Goal: Contribute content: Contribute content

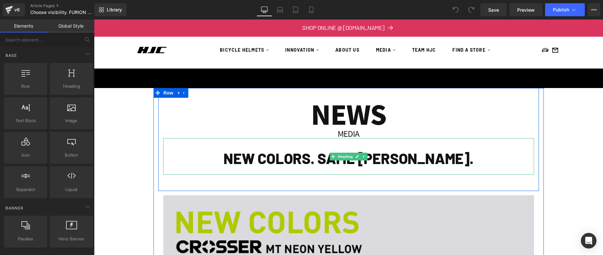
click at [348, 164] on h1 "NEW COLORS. SAME [PERSON_NAME]." at bounding box center [348, 158] width 371 height 19
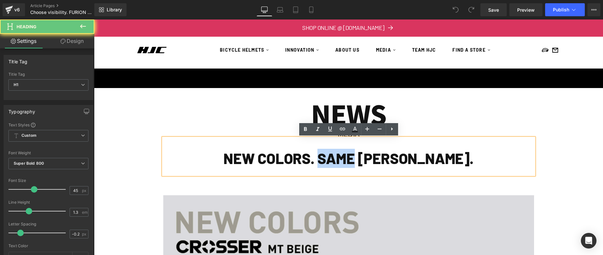
click at [348, 164] on h1 "NEW COLORS. SAME [PERSON_NAME]." at bounding box center [348, 158] width 371 height 19
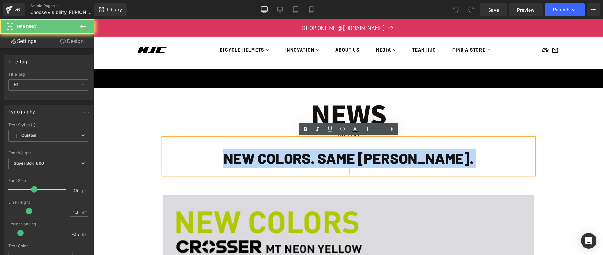
click at [348, 164] on h1 "NEW COLORS. SAME [PERSON_NAME]." at bounding box center [348, 158] width 371 height 19
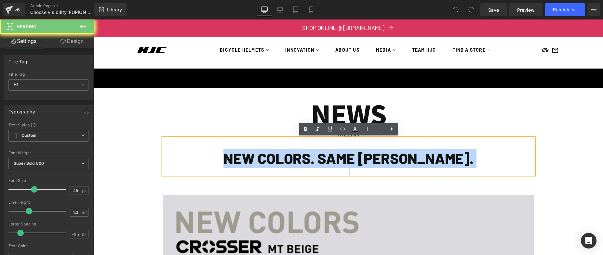
click at [348, 164] on h1 "NEW COLORS. SAME [PERSON_NAME]." at bounding box center [348, 158] width 371 height 19
paste div
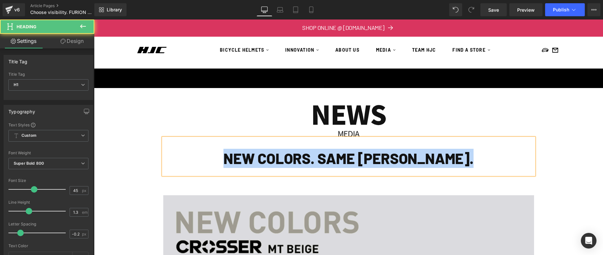
click at [453, 154] on h1 "NEW COLORS. SAME [PERSON_NAME]." at bounding box center [348, 158] width 371 height 19
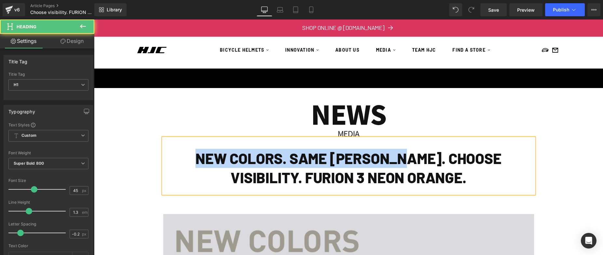
drag, startPoint x: 230, startPoint y: 168, endPoint x: 99, endPoint y: 168, distance: 130.7
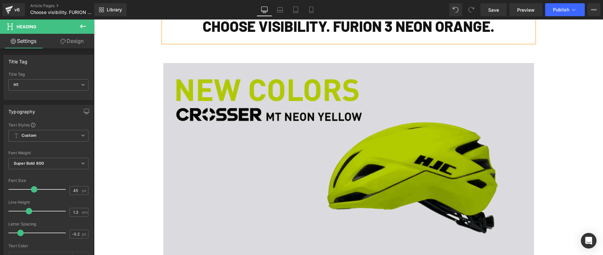
scroll to position [132, 0]
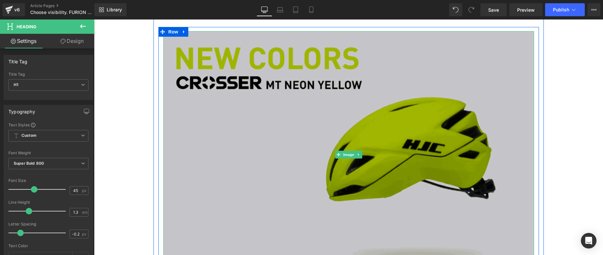
click at [312, 119] on img at bounding box center [348, 154] width 371 height 247
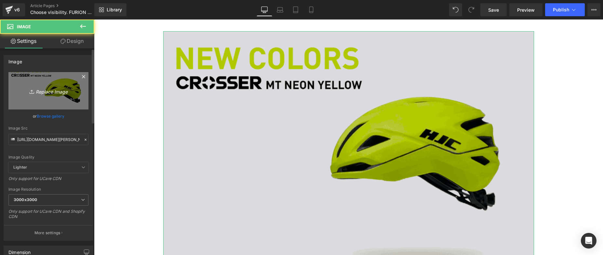
click at [61, 99] on link "Replace Image" at bounding box center [48, 90] width 80 height 37
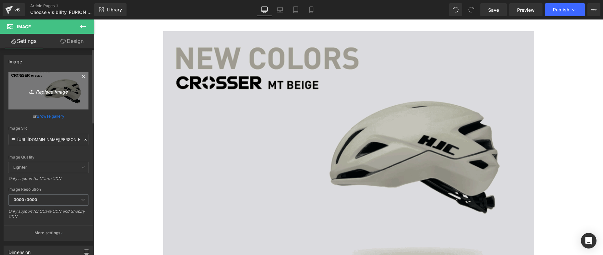
type input "C:\fakepath\5fbf0021-128a-cbd5-e8e1-287a73ca7fbf.png"
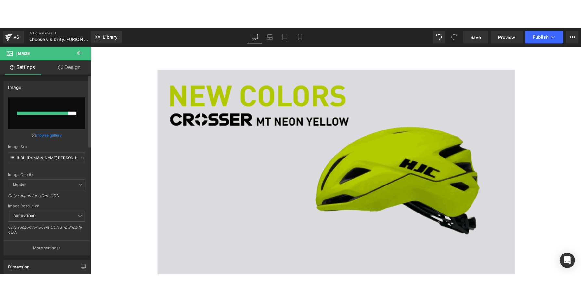
scroll to position [153, 0]
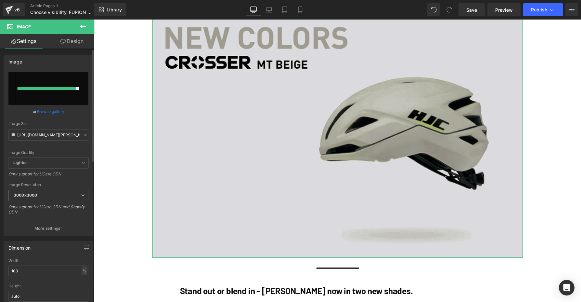
click at [67, 96] on input "file" at bounding box center [48, 88] width 80 height 33
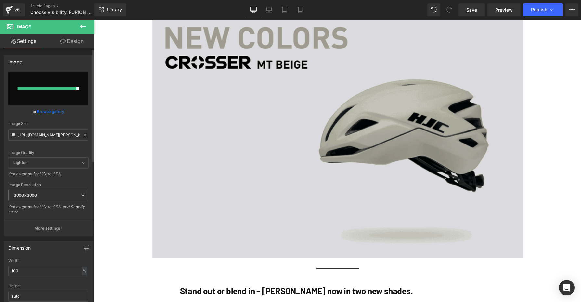
type input "C:\fakepath\5fbf0021-128a-cbd5-e8e1-287a73ca7fbf.png"
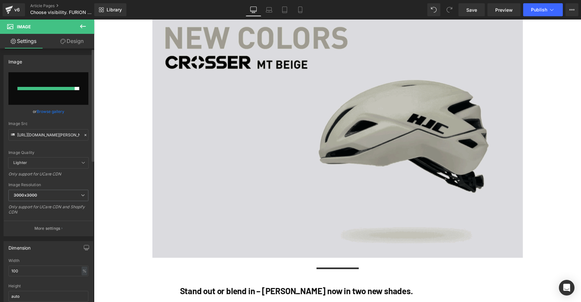
type input "[URL][DOMAIN_NAME]"
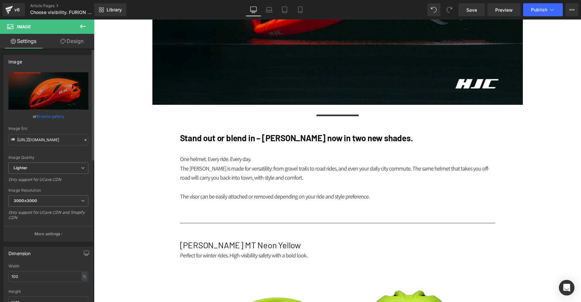
scroll to position [356, 0]
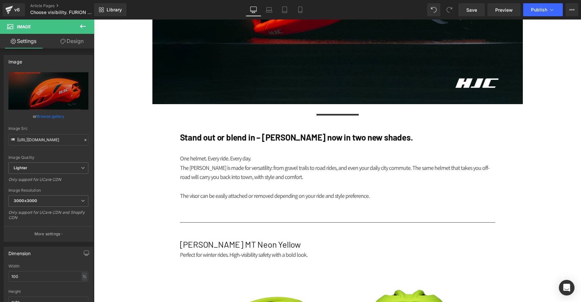
drag, startPoint x: 336, startPoint y: 138, endPoint x: 398, endPoint y: 138, distance: 61.4
click at [336, 138] on span "Heading" at bounding box center [334, 137] width 18 height 8
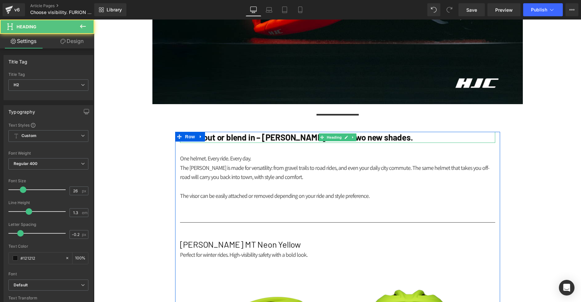
click at [417, 139] on h2 "Stand out or blend in – [PERSON_NAME] now in two new shades." at bounding box center [337, 137] width 315 height 11
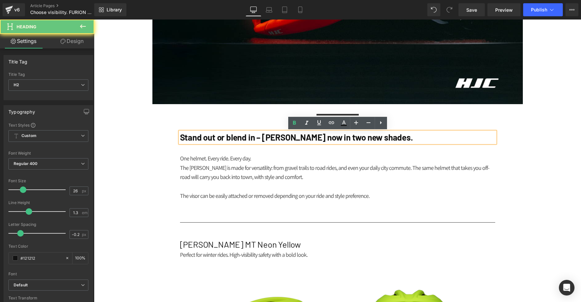
click at [401, 139] on h2 "Stand out or blend in – [PERSON_NAME] now in two new shades." at bounding box center [337, 137] width 315 height 11
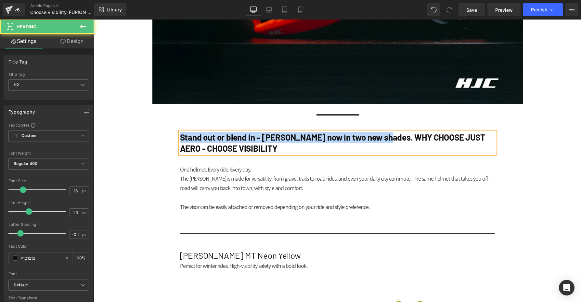
drag, startPoint x: 213, startPoint y: 137, endPoint x: 141, endPoint y: 136, distance: 71.9
click at [143, 136] on div "NEWS Heading MEDIA Heading CHOOSE VISIBILITY. FURION 3 NEON ORANGE. Heading Row…" at bounding box center [337, 290] width 487 height 1181
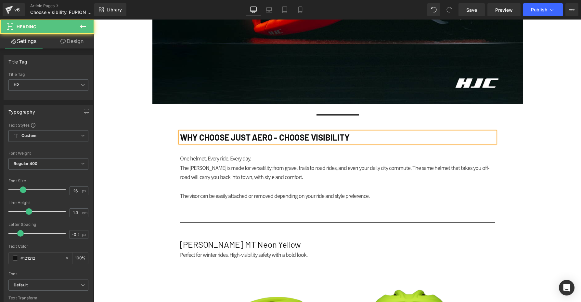
click at [375, 135] on h2 "WHY CHOOSE JUST AERO - CHOOSE VISIBILITY" at bounding box center [337, 137] width 315 height 11
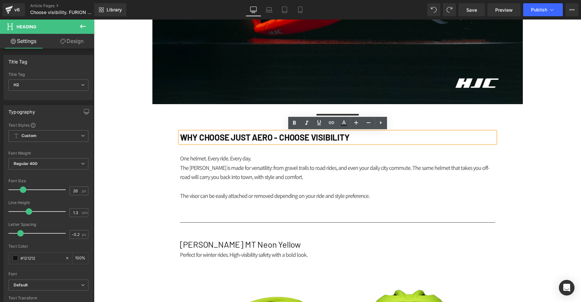
click at [373, 132] on h2 "WHY CHOOSE JUST AERO - CHOOSE VISIBILITY" at bounding box center [337, 137] width 315 height 11
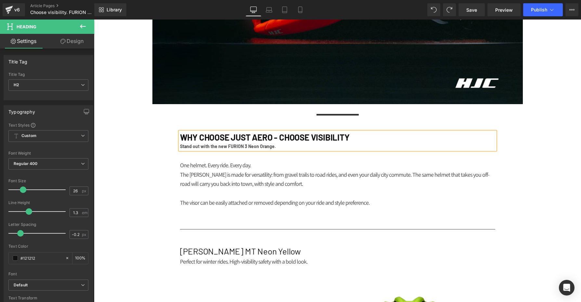
click at [254, 195] on p at bounding box center [337, 192] width 315 height 9
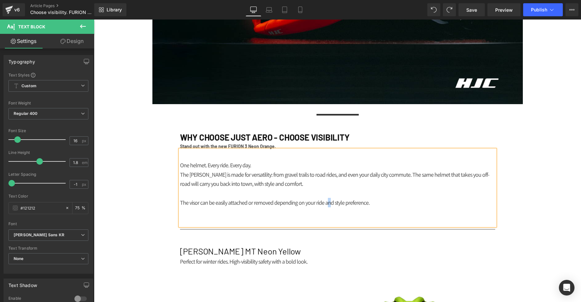
click at [331, 201] on p "The visor can be easily attached or removed depending on your ride and style pr…" at bounding box center [337, 202] width 315 height 9
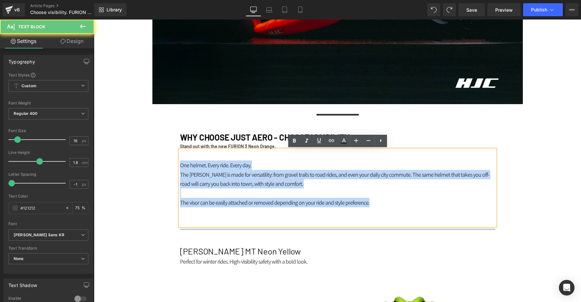
drag, startPoint x: 338, startPoint y: 198, endPoint x: 176, endPoint y: 162, distance: 166.8
click at [165, 160] on div "NEWS Heading MEDIA Heading CHOOSE VISIBILITY. FURION 3 NEON ORANGE. Heading Row…" at bounding box center [337, 288] width 487 height 1177
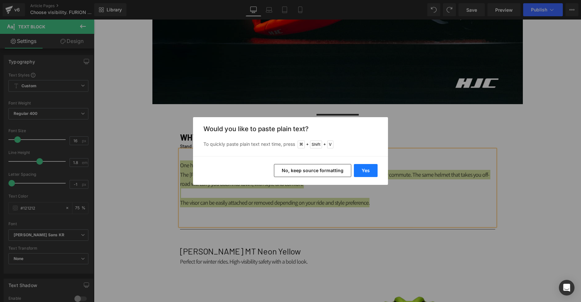
click at [364, 169] on button "Yes" at bounding box center [366, 170] width 24 height 13
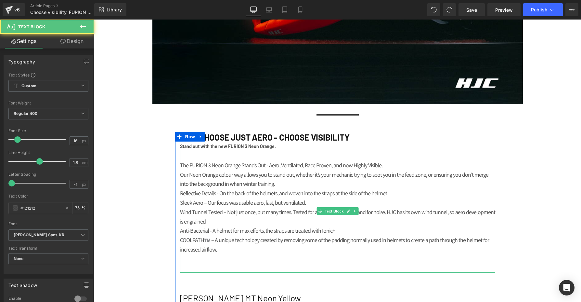
click at [410, 170] on p "Our Neon Orange colour way allows you to stand out, whether it’s your mechanic …" at bounding box center [337, 179] width 315 height 19
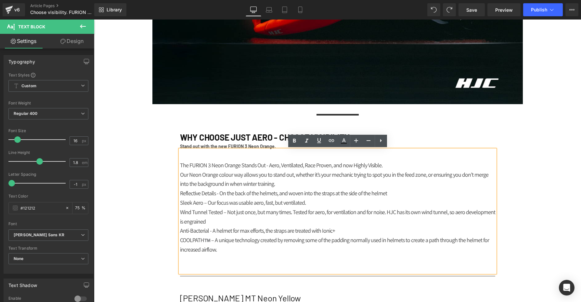
click at [215, 146] on strong "Stand out with the new FURION 3 Neon Orange." at bounding box center [228, 146] width 96 height 6
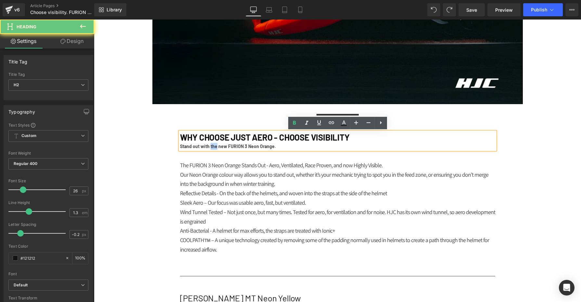
click at [215, 146] on strong "Stand out with the new FURION 3 Neon Orange." at bounding box center [228, 146] width 96 height 6
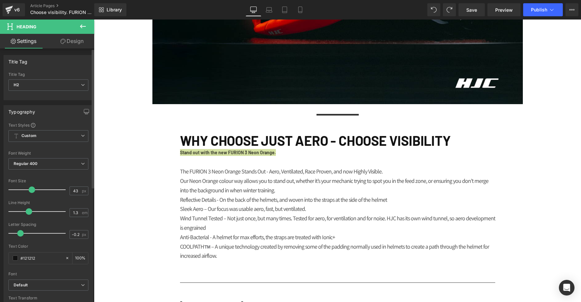
type input "44"
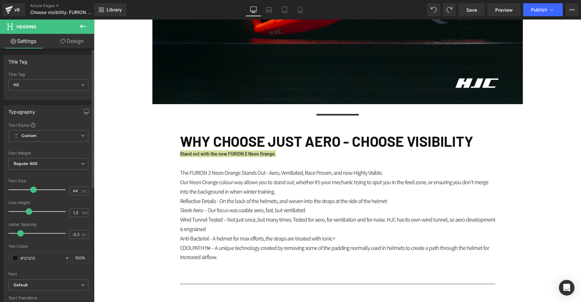
drag, startPoint x: 25, startPoint y: 190, endPoint x: 31, endPoint y: 191, distance: 6.5
click at [31, 191] on span at bounding box center [33, 189] width 7 height 7
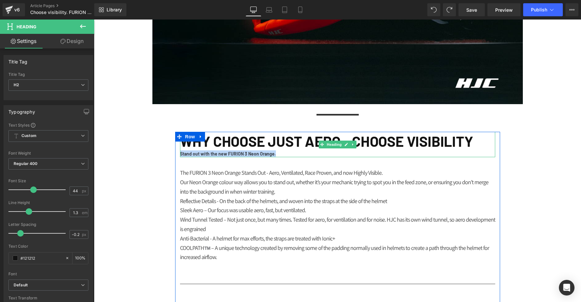
click at [191, 155] on strong "Stand out with the new FURION 3 Neon Orange." at bounding box center [228, 154] width 96 height 6
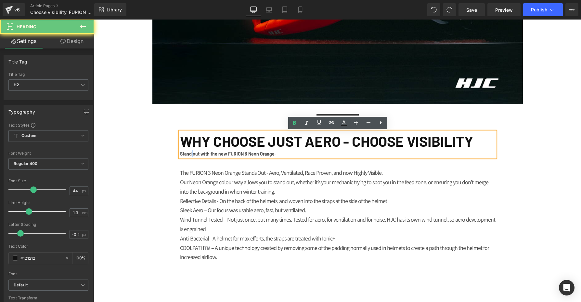
click at [191, 155] on strong "Stand out with the new FURION 3 Neon Orange." at bounding box center [228, 154] width 96 height 6
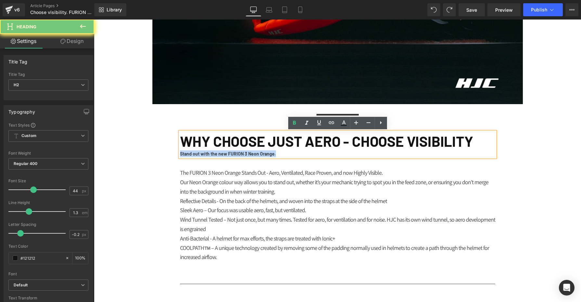
click at [191, 155] on strong "Stand out with the new FURION 3 Neon Orange." at bounding box center [228, 154] width 96 height 6
copy strong "Stand out with the new FURION 3 Neon Orange."
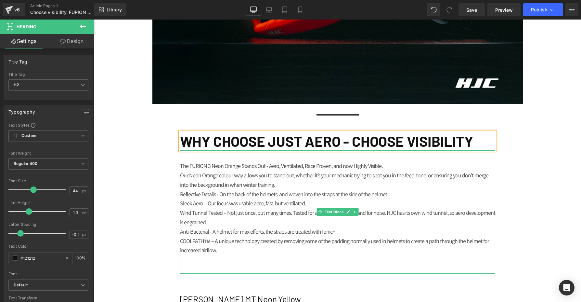
click at [185, 161] on p "The FURION 3 Neon Orange Stands Out - Aero, Ventilated, Race Proven, and now Hi…" at bounding box center [337, 165] width 315 height 9
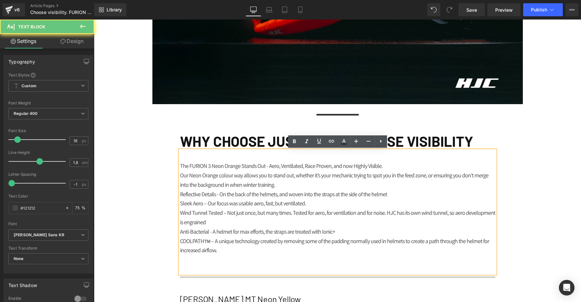
click at [185, 158] on div "The FURION 3 Neon Orange Stands Out - Aero, Ventilated, Race Proven, and now Hi…" at bounding box center [337, 211] width 315 height 123
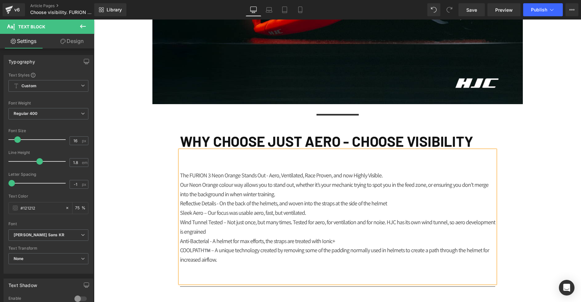
click at [185, 158] on div "The FURION 3 Neon Orange Stands Out - Aero, Ventilated, Race Proven, and now Hi…" at bounding box center [337, 216] width 315 height 132
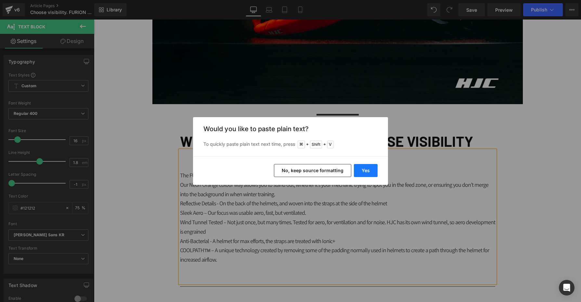
click at [373, 175] on button "Yes" at bounding box center [366, 170] width 24 height 13
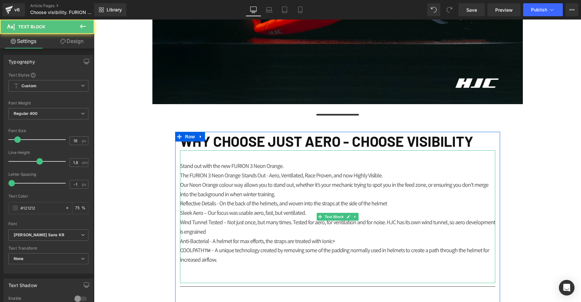
click at [263, 164] on p "Stand out with the new FURION 3 Neon Orange." at bounding box center [337, 165] width 315 height 9
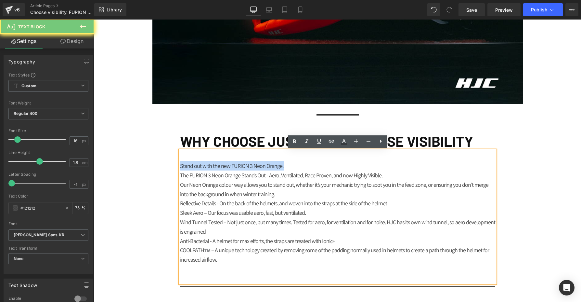
drag, startPoint x: 263, startPoint y: 164, endPoint x: 262, endPoint y: 169, distance: 5.6
click at [263, 164] on p "Stand out with the new FURION 3 Neon Orange." at bounding box center [337, 165] width 315 height 9
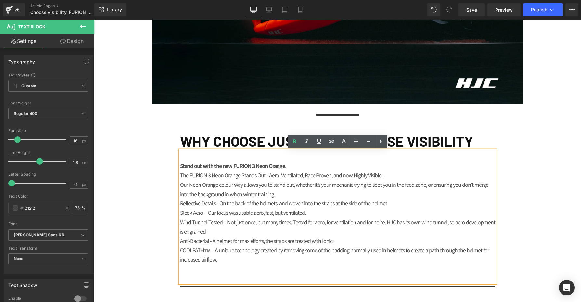
click at [296, 166] on p "Stand out with the new FURION 3 Neon Orange." at bounding box center [337, 165] width 315 height 9
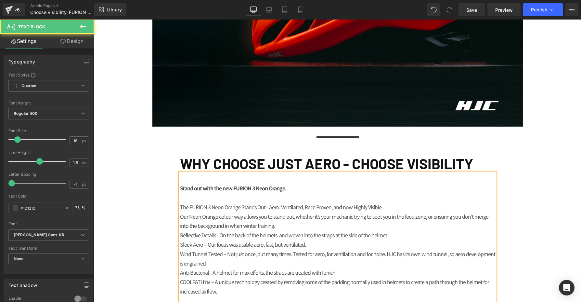
click at [402, 212] on p "Our Neon Orange colour way allows you to stand out, whether it’s your mechanic …" at bounding box center [337, 221] width 315 height 19
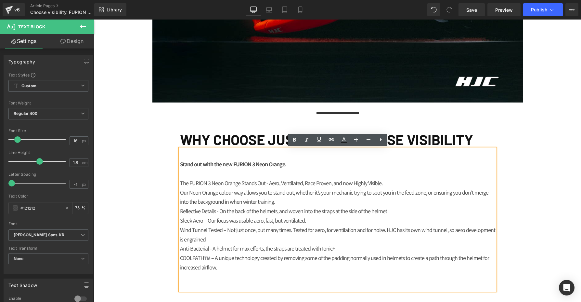
scroll to position [363, 0]
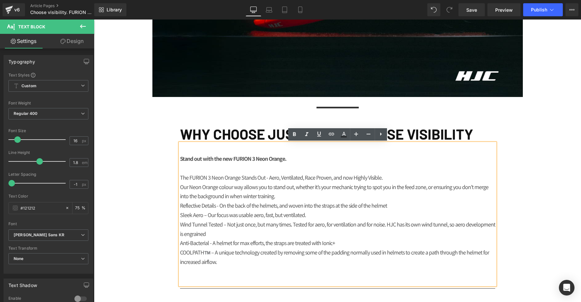
click at [298, 199] on p "Our Neon Orange colour way allows you to stand out, whether it’s your mechanic …" at bounding box center [337, 191] width 315 height 19
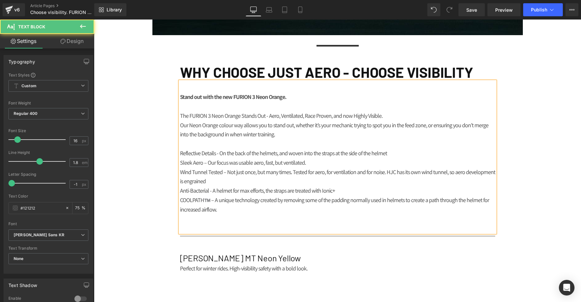
scroll to position [437, 0]
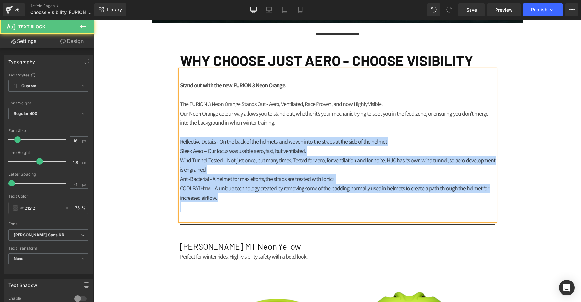
drag, startPoint x: 181, startPoint y: 142, endPoint x: 234, endPoint y: 202, distance: 80.6
click at [234, 202] on div "Stand out with the new FURION 3 Neon Orange. The FURION 3 Neon Orange Stands Ou…" at bounding box center [337, 145] width 315 height 151
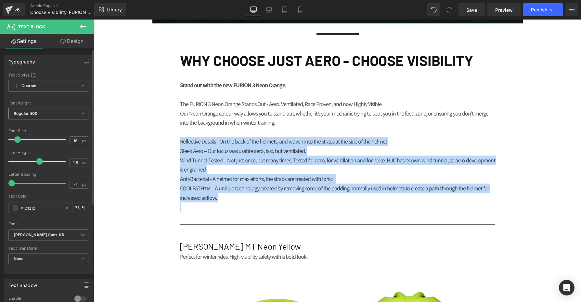
scroll to position [158, 0]
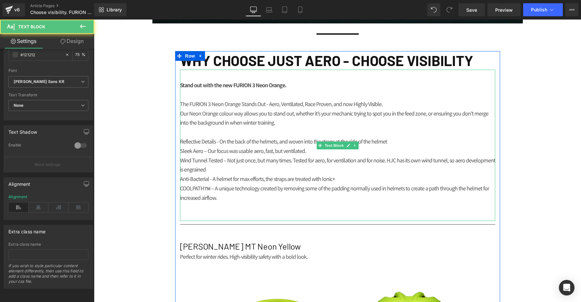
drag, startPoint x: 194, startPoint y: 144, endPoint x: 204, endPoint y: 140, distance: 11.2
click at [194, 144] on p "Reflective Details - On the back of the helmets, and woven into the straps at t…" at bounding box center [337, 141] width 315 height 9
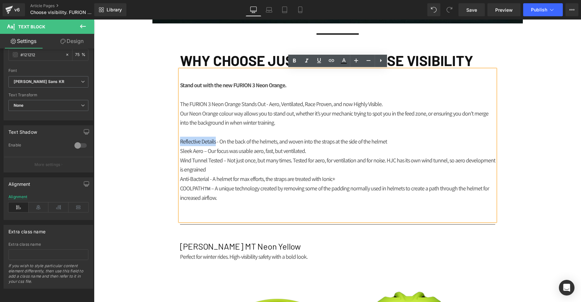
drag, startPoint x: 204, startPoint y: 141, endPoint x: 176, endPoint y: 141, distance: 28.0
click at [180, 140] on p "Reflective Details - On the back of the helmets, and woven into the straps at t…" at bounding box center [337, 141] width 315 height 9
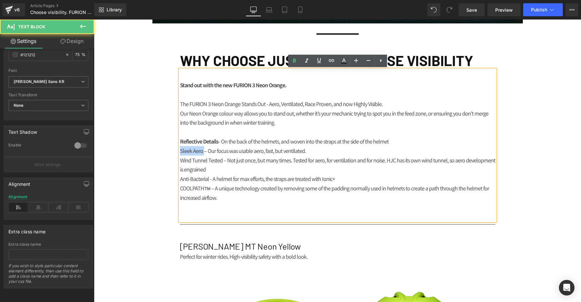
drag, startPoint x: 201, startPoint y: 152, endPoint x: 185, endPoint y: 157, distance: 16.3
click at [177, 152] on div "WHY CHOOSE JUST AERO - CHOOSE VISIBILITY Heading Stand out with the new FURION …" at bounding box center [337, 229] width 325 height 357
drag, startPoint x: 222, startPoint y: 161, endPoint x: 172, endPoint y: 161, distance: 50.4
click at [172, 161] on div "NEWS Heading MEDIA Heading CHOOSE VISIBILITY. FURION 3 NEON ORANGE. Heading Row…" at bounding box center [337, 246] width 487 height 1252
click at [172, 176] on div "NEWS Heading MEDIA Heading CHOOSE VISIBILITY. FURION 3 NEON ORANGE. Heading Row…" at bounding box center [337, 246] width 487 height 1252
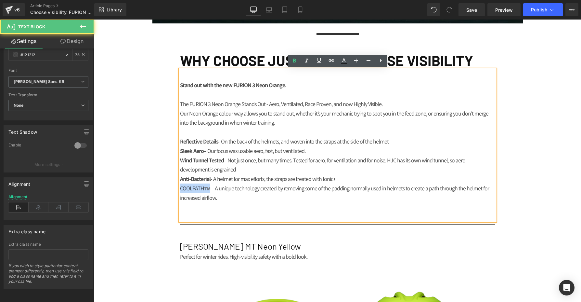
drag, startPoint x: 209, startPoint y: 188, endPoint x: 180, endPoint y: 186, distance: 29.7
click at [181, 187] on p "COOLPATH™️ – A unique technology created by removing some of the padding normal…" at bounding box center [337, 192] width 315 height 19
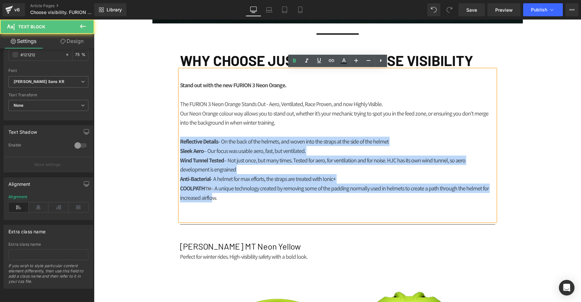
drag, startPoint x: 181, startPoint y: 141, endPoint x: 208, endPoint y: 195, distance: 60.9
click at [209, 197] on div "Stand out with the new FURION 3 Neon Orange. The FURION 3 Neon Orange Stands Ou…" at bounding box center [337, 145] width 315 height 151
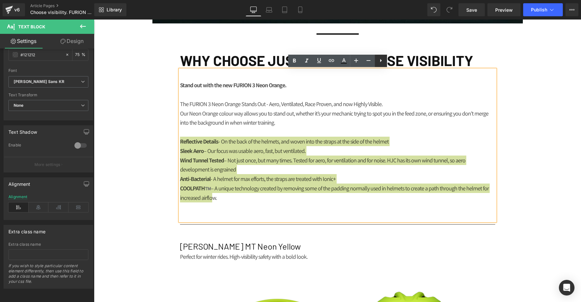
click at [384, 62] on icon at bounding box center [381, 61] width 8 height 8
click at [378, 60] on icon at bounding box center [381, 61] width 8 height 8
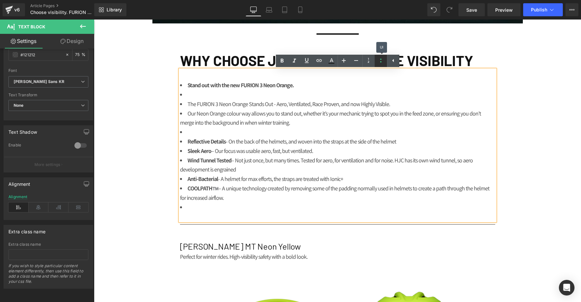
click at [378, 60] on icon at bounding box center [381, 61] width 8 height 8
click at [220, 194] on p "Stand out with the new FURION 3 Neon Orange. The FURION 3 Neon Orange Stands Ou…" at bounding box center [337, 145] width 315 height 131
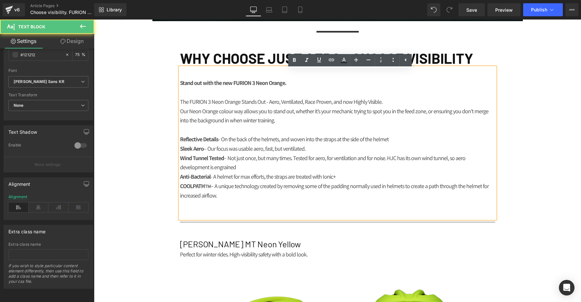
scroll to position [440, 0]
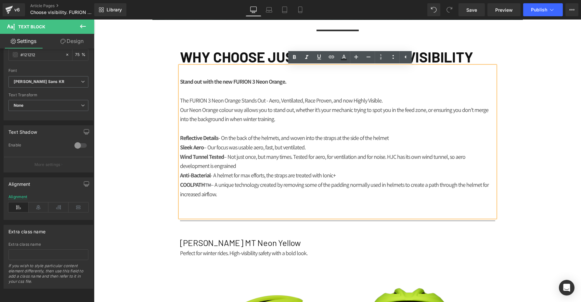
drag, startPoint x: 211, startPoint y: 190, endPoint x: 181, endPoint y: 138, distance: 59.8
click at [181, 138] on p "Stand out with the new FURION 3 Neon Orange. The FURION 3 Neon Orange Stands Ou…" at bounding box center [337, 142] width 315 height 131
click at [393, 54] on icon at bounding box center [393, 57] width 8 height 8
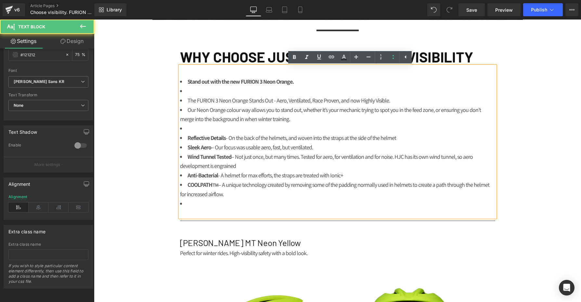
click at [214, 130] on li at bounding box center [337, 128] width 315 height 9
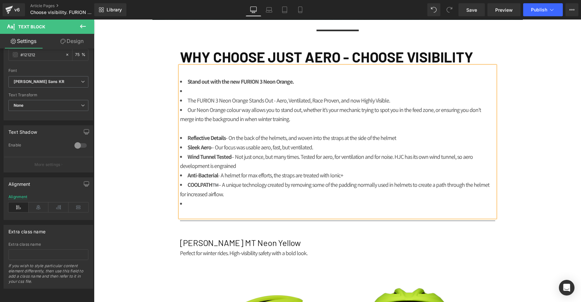
click at [189, 112] on span "Our Neon Orange colour way allows you to stand out, whether it’s your mechanic …" at bounding box center [330, 114] width 301 height 17
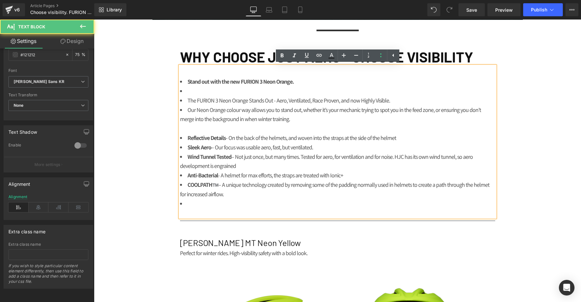
click at [186, 110] on li "Our Neon Orange colour way allows you to stand out, whether it’s your mechanic …" at bounding box center [337, 114] width 315 height 19
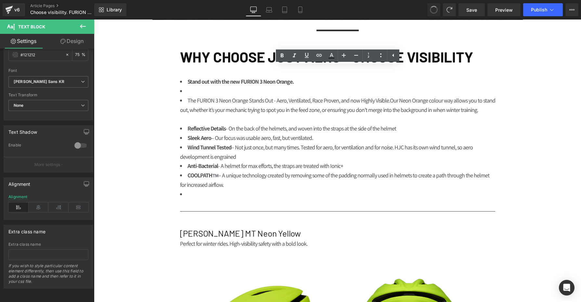
click at [434, 8] on span at bounding box center [434, 10] width 10 height 10
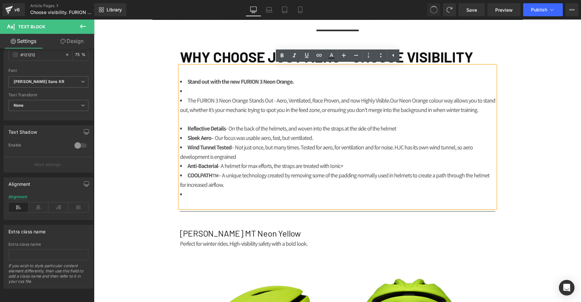
click at [434, 8] on span at bounding box center [434, 10] width 10 height 10
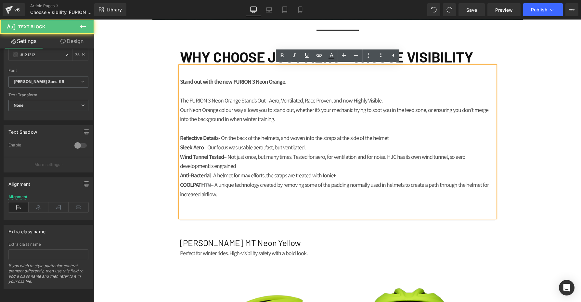
click at [256, 209] on p at bounding box center [337, 212] width 315 height 9
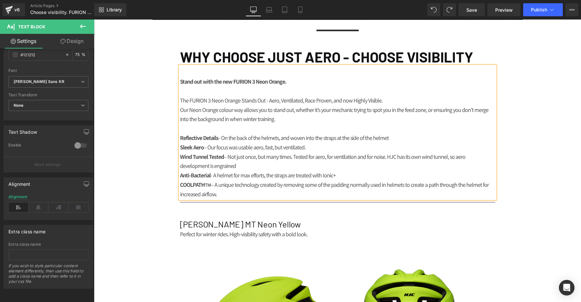
click at [558, 172] on div "NEWS Heading MEDIA Heading CHOOSE VISIBILITY. FURION 3 NEON ORANGE. Heading Row…" at bounding box center [337, 232] width 487 height 1233
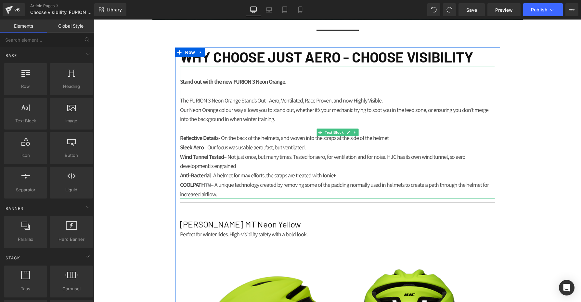
click at [437, 148] on p "Sleek Aero – Our focus was usable aero, fast, but ventilated." at bounding box center [337, 146] width 315 height 9
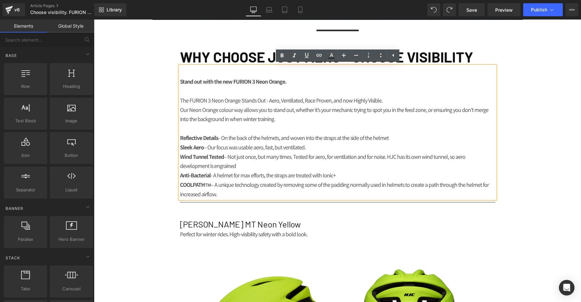
click at [507, 177] on div "NEWS Heading MEDIA Heading CHOOSE VISIBILITY. FURION 3 NEON ORANGE. Heading Row…" at bounding box center [337, 232] width 487 height 1233
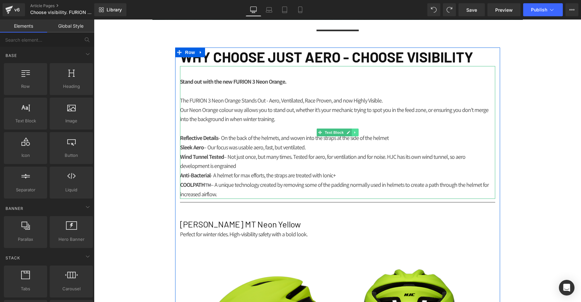
drag, startPoint x: 353, startPoint y: 133, endPoint x: 349, endPoint y: 135, distance: 3.8
click at [353, 133] on link at bounding box center [355, 132] width 7 height 8
click at [348, 132] on link at bounding box center [345, 132] width 7 height 8
click at [350, 132] on icon at bounding box center [352, 132] width 4 height 4
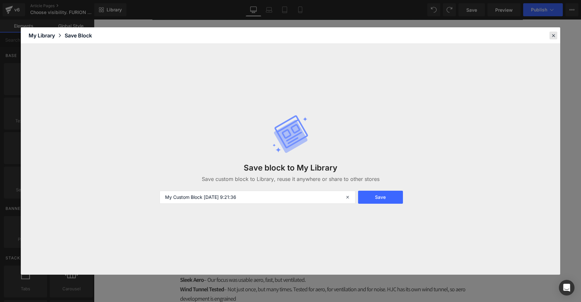
click at [553, 36] on icon at bounding box center [554, 36] width 6 height 6
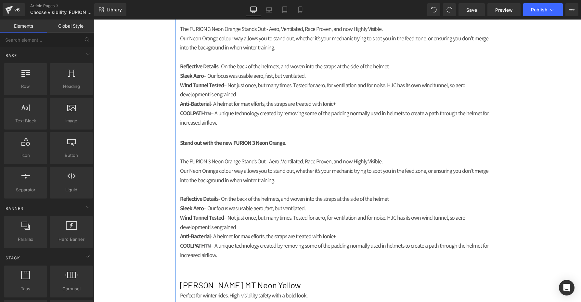
scroll to position [524, 0]
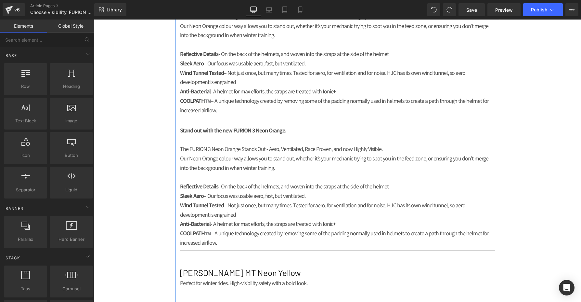
click at [244, 169] on p "Our Neon Orange colour way allows you to stand out, whether it’s your mechanic …" at bounding box center [337, 162] width 315 height 19
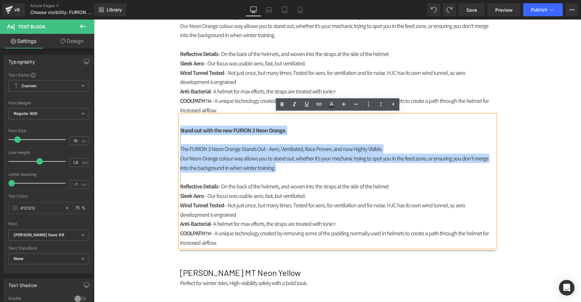
drag, startPoint x: 261, startPoint y: 171, endPoint x: 141, endPoint y: 108, distance: 134.8
click at [141, 108] on div "NEWS Heading MEDIA Heading CHOOSE VISIBILITY. FURION 3 NEON ORANGE. Heading Row…" at bounding box center [337, 215] width 487 height 1366
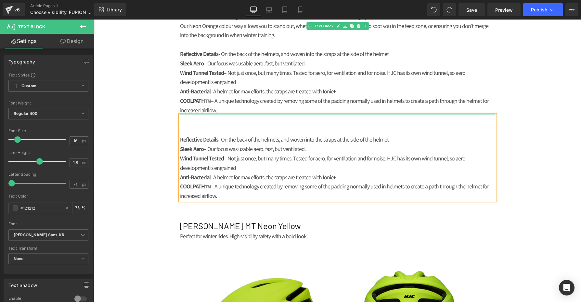
drag, startPoint x: 204, startPoint y: 92, endPoint x: 215, endPoint y: 108, distance: 19.8
click at [204, 92] on strong "Anti-Bacterial" at bounding box center [195, 91] width 31 height 8
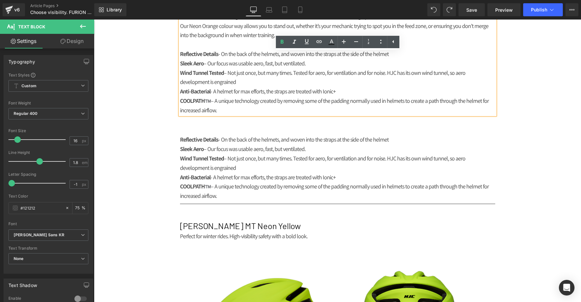
drag, startPoint x: 182, startPoint y: 83, endPoint x: 175, endPoint y: 56, distance: 27.9
click at [175, 56] on div "WHY CHOOSE JUST AERO - CHOOSE VISIBILITY Heading Stand out with the new FURION …" at bounding box center [337, 176] width 325 height 424
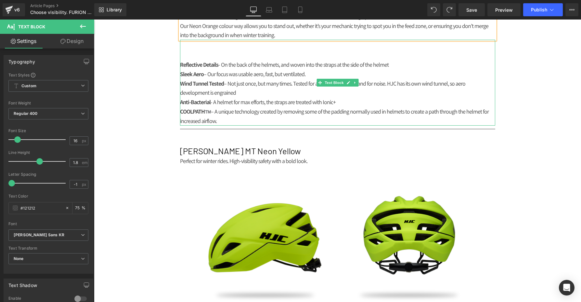
click at [204, 56] on p at bounding box center [337, 54] width 315 height 9
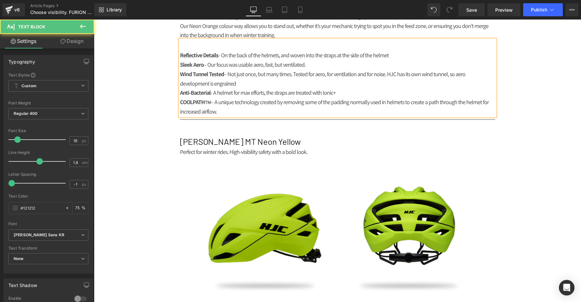
drag, startPoint x: 184, startPoint y: 56, endPoint x: 229, endPoint y: 109, distance: 68.8
click at [233, 110] on div "Reflective Details - On the back of the helmets, and woven into the straps at t…" at bounding box center [337, 78] width 315 height 76
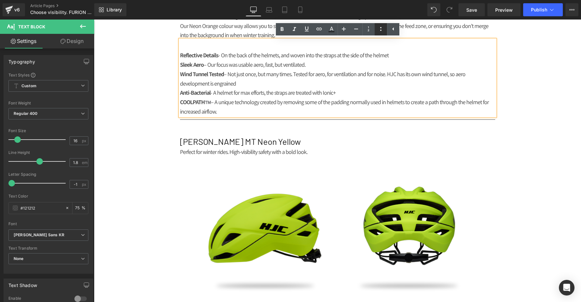
click at [384, 30] on icon at bounding box center [381, 29] width 8 height 8
click at [165, 101] on div "NEWS Heading MEDIA Heading CHOOSE VISIBILITY. FURION 3 NEON ORANGE. Heading Row…" at bounding box center [337, 149] width 487 height 1235
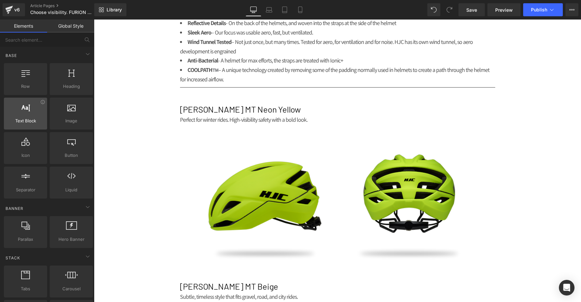
scroll to position [557, 0]
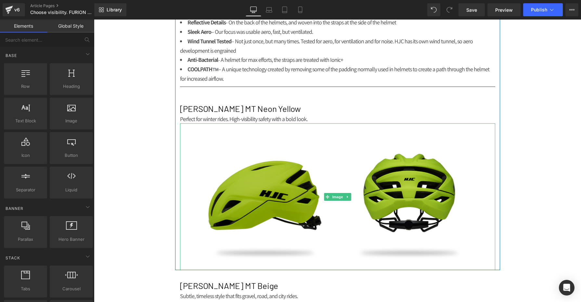
click at [240, 200] on img at bounding box center [337, 196] width 315 height 147
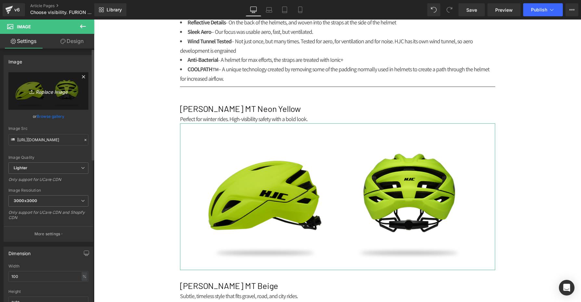
click at [52, 99] on link "Replace Image" at bounding box center [48, 90] width 80 height 37
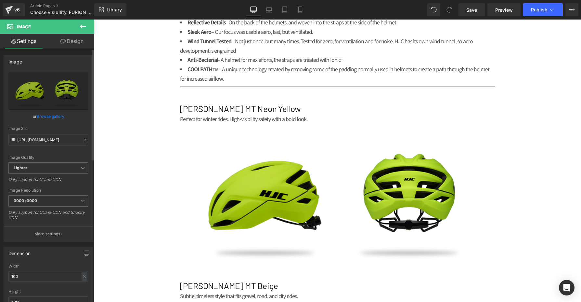
type input "C:\fakepath\358e2466-63d4-5149-dc5f-c7c523f01883.png"
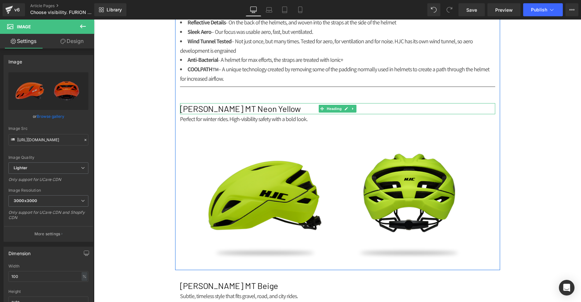
type input "[URL][DOMAIN_NAME]"
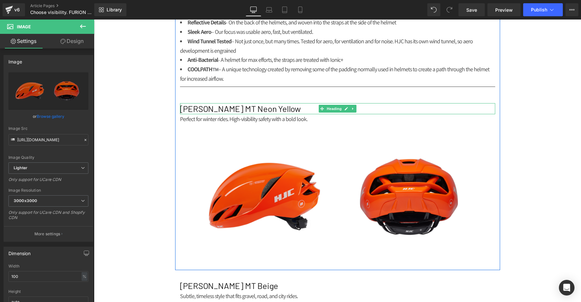
click at [275, 108] on h2 "[PERSON_NAME] MT Neon Yellow" at bounding box center [337, 108] width 315 height 11
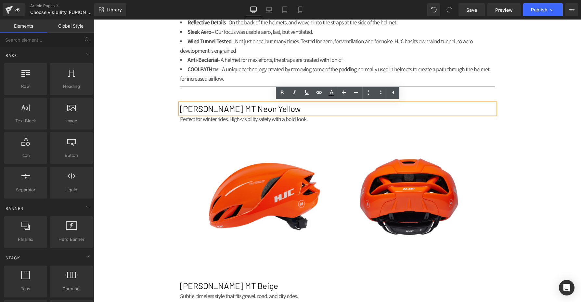
drag, startPoint x: 155, startPoint y: 114, endPoint x: 117, endPoint y: 126, distance: 39.5
click at [155, 114] on div "NEWS Heading MEDIA Heading CHOOSE VISIBILITY. FURION 3 NEON ORANGE. Heading Row…" at bounding box center [337, 116] width 487 height 1235
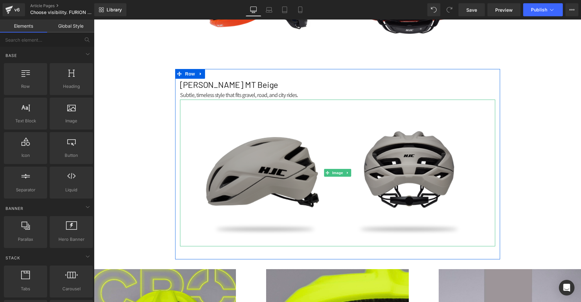
scroll to position [758, 0]
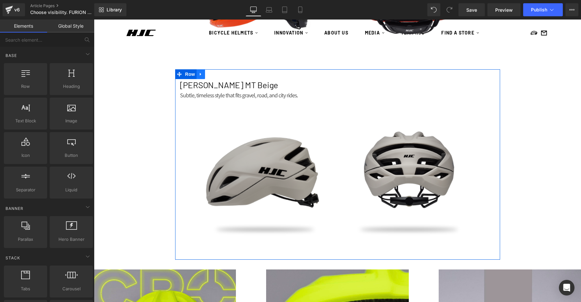
click at [202, 75] on icon at bounding box center [201, 74] width 5 height 5
click at [218, 75] on icon at bounding box center [218, 74] width 5 height 5
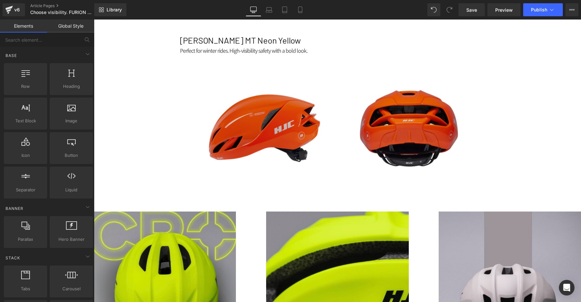
click at [257, 103] on img at bounding box center [337, 128] width 315 height 147
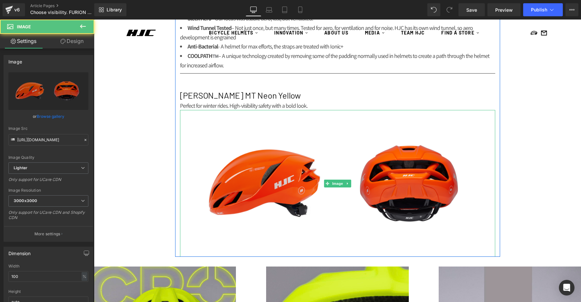
scroll to position [556, 0]
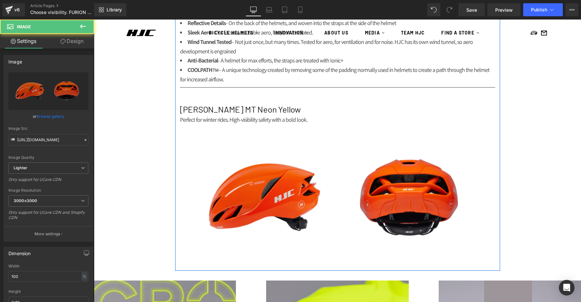
click at [276, 108] on h2 "[PERSON_NAME] MT Neon Yellow" at bounding box center [337, 109] width 315 height 11
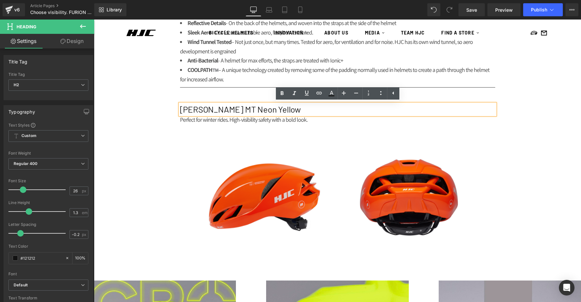
click at [135, 115] on div "NEWS Heading MEDIA Heading CHOOSE VISIBILITY. FURION 3 NEON ORANGE. Heading Row…" at bounding box center [337, 22] width 487 height 1045
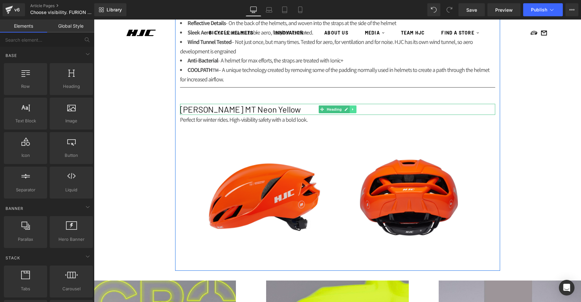
click at [356, 109] on link at bounding box center [353, 109] width 7 height 8
click at [356, 110] on icon at bounding box center [357, 109] width 4 height 4
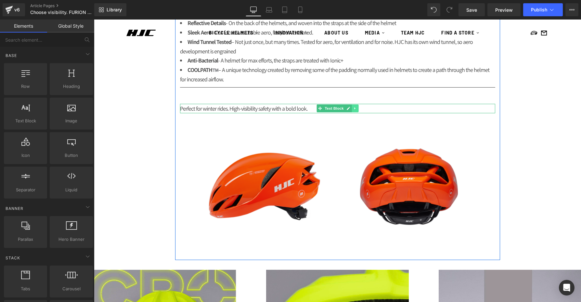
click at [356, 110] on icon at bounding box center [355, 108] width 4 height 4
click at [357, 109] on icon at bounding box center [359, 109] width 4 height 4
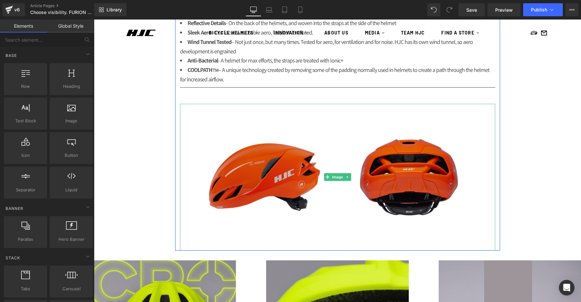
click at [342, 142] on img at bounding box center [337, 177] width 315 height 147
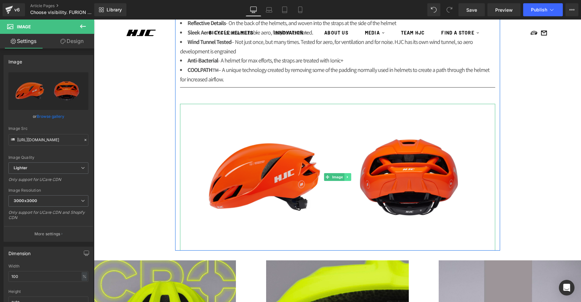
click at [346, 177] on icon at bounding box center [348, 177] width 4 height 4
click at [352, 176] on icon at bounding box center [351, 177] width 4 height 4
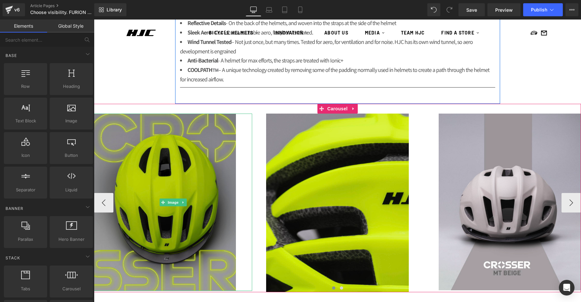
click at [212, 165] on img at bounding box center [173, 202] width 158 height 178
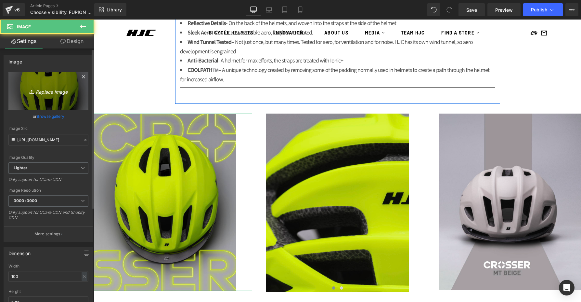
click at [38, 87] on icon "Replace Image" at bounding box center [48, 91] width 52 height 8
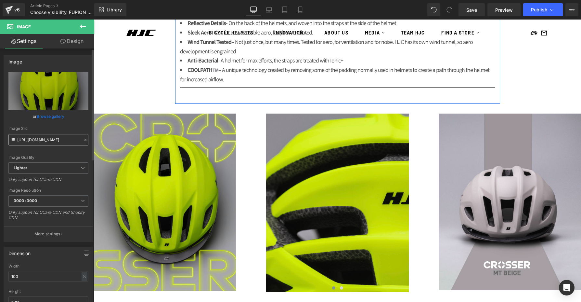
type input "C:\fakepath\1.png"
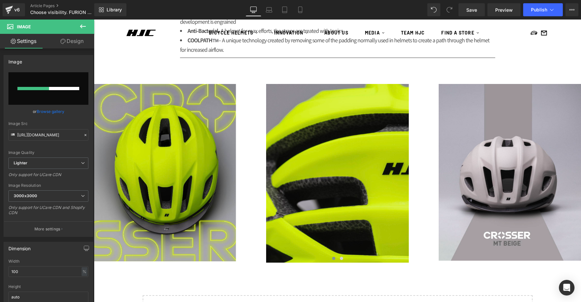
scroll to position [565, 0]
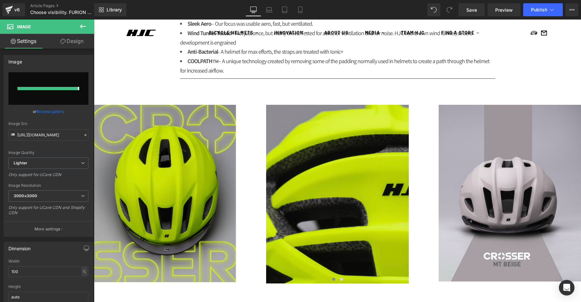
type input "[URL][DOMAIN_NAME]"
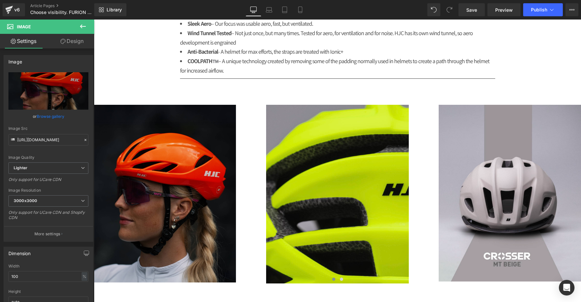
scroll to position [620, 0]
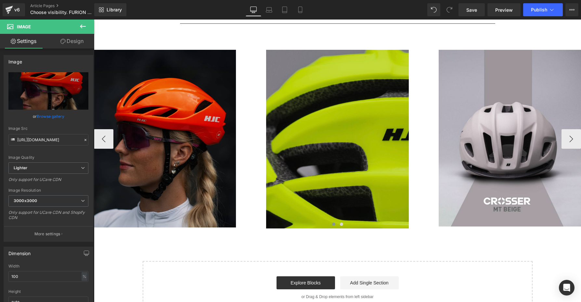
click at [298, 153] on img at bounding box center [337, 139] width 142 height 178
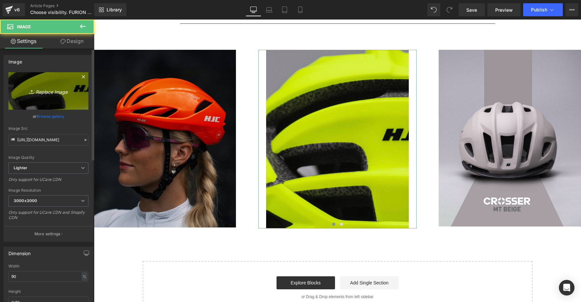
click at [40, 91] on icon "Replace Image" at bounding box center [48, 91] width 52 height 8
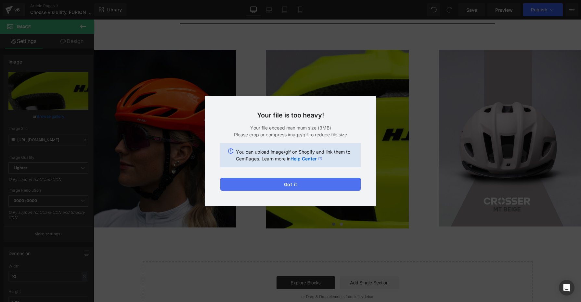
click at [283, 185] on button "Got it" at bounding box center [290, 184] width 140 height 13
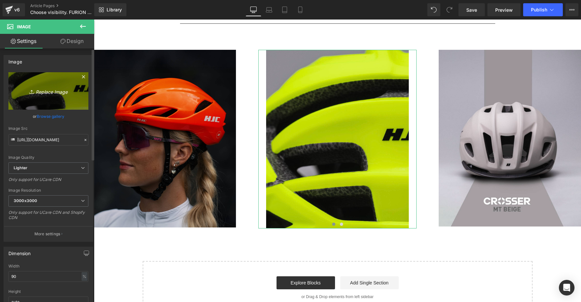
click at [49, 97] on link "Replace Image" at bounding box center [48, 90] width 80 height 37
type input "C:\fakepath\DSC_4090 (2).png"
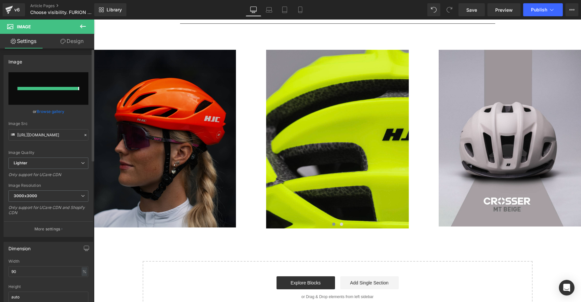
type input "[URL][DOMAIN_NAME]"
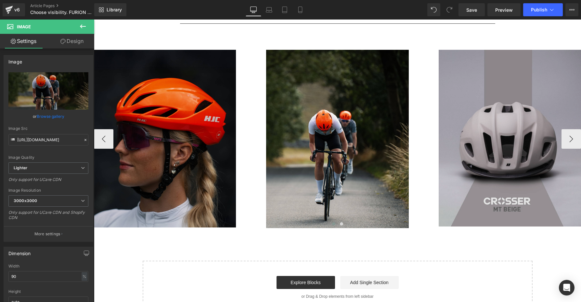
click at [491, 106] on img at bounding box center [502, 138] width 158 height 177
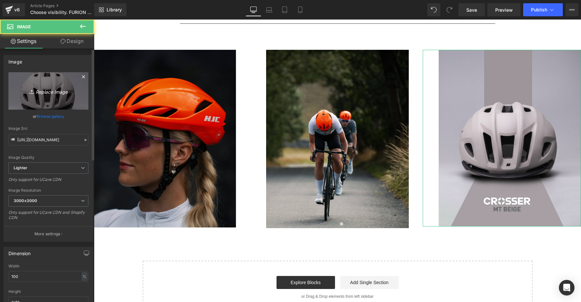
click at [64, 88] on icon "Replace Image" at bounding box center [48, 91] width 52 height 8
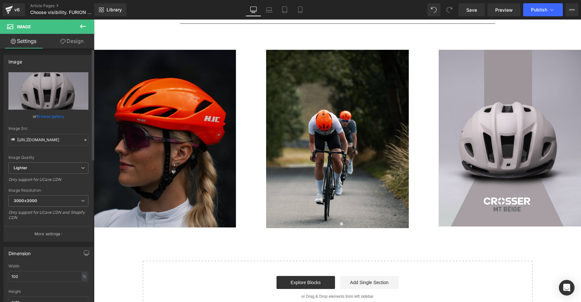
type input "C:\fakepath\Capture d’écran [DATE] à [DATE].png"
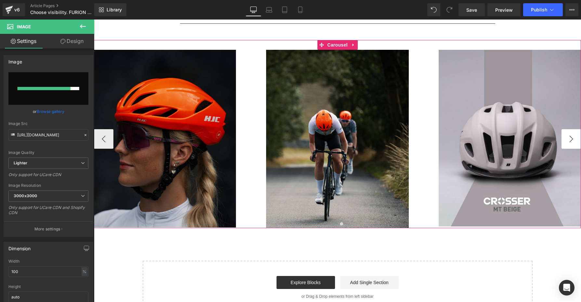
click at [576, 140] on button "›" at bounding box center [572, 139] width 20 height 20
type input "[URL][DOMAIN_NAME]"
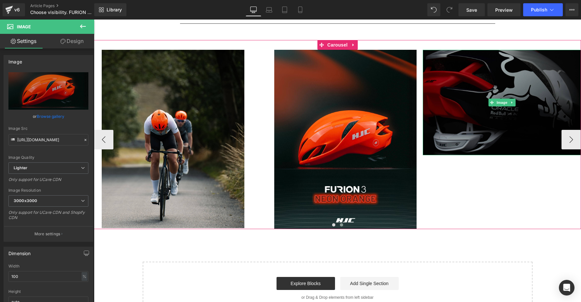
click at [475, 97] on img at bounding box center [502, 102] width 158 height 105
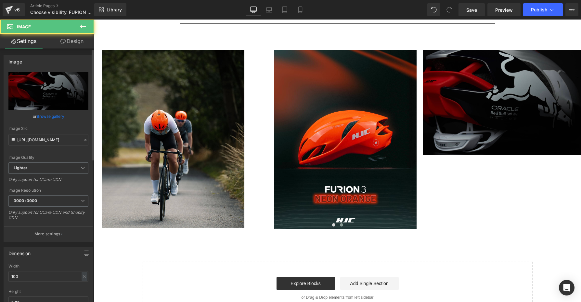
click at [87, 94] on div "[URL][DOMAIN_NAME] Replace Image Upload image or Browse gallery Image Src [URL]…" at bounding box center [48, 156] width 89 height 169
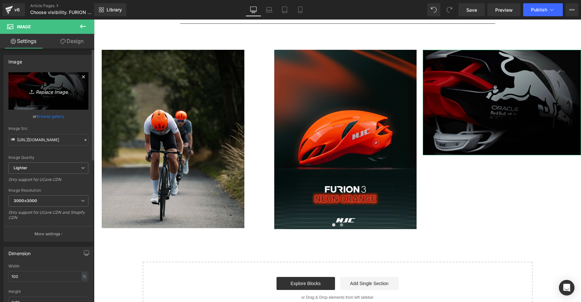
click at [73, 93] on link "Replace Image" at bounding box center [48, 90] width 80 height 37
type input "C:\fakepath\2.png"
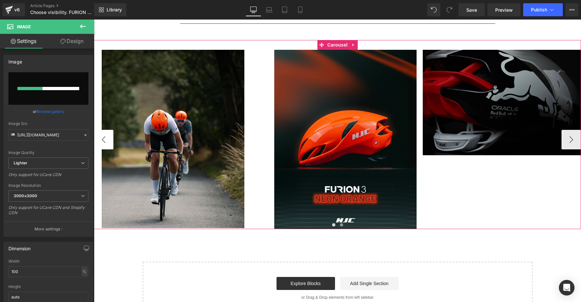
click at [101, 142] on button "‹" at bounding box center [104, 140] width 20 height 20
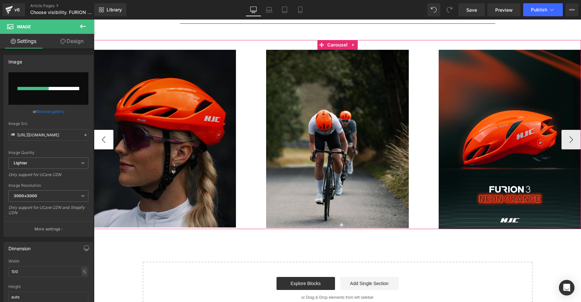
click at [101, 142] on button "‹" at bounding box center [104, 140] width 20 height 20
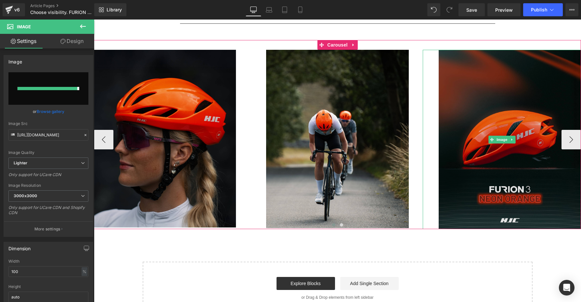
type input "[URL][DOMAIN_NAME]"
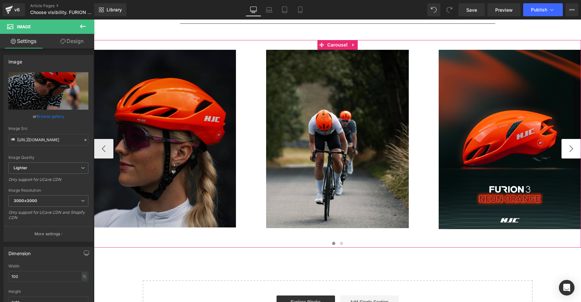
click at [571, 143] on button "›" at bounding box center [572, 149] width 20 height 20
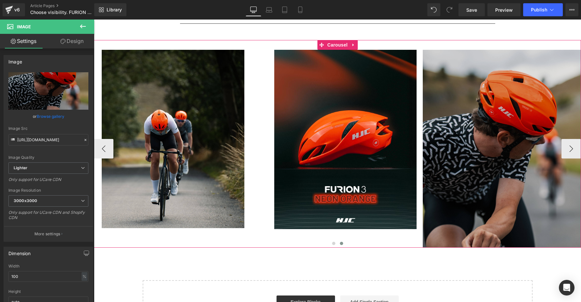
click at [502, 172] on img at bounding box center [502, 149] width 158 height 198
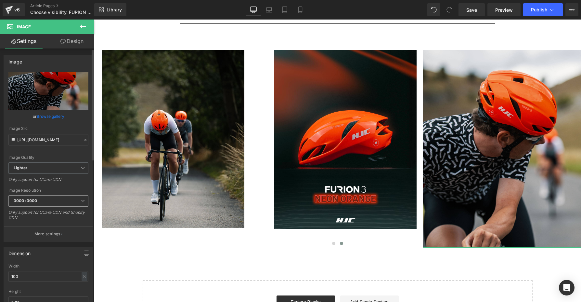
click at [47, 199] on span "3000x3000" at bounding box center [48, 200] width 80 height 11
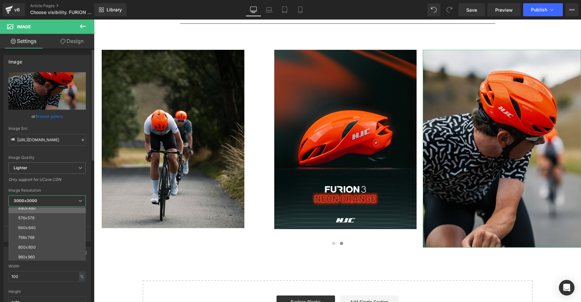
scroll to position [27, 0]
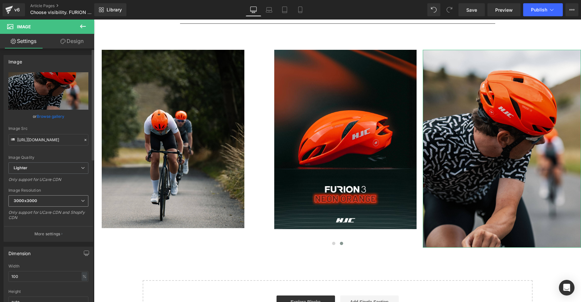
drag, startPoint x: 47, startPoint y: 185, endPoint x: 56, endPoint y: 198, distance: 15.5
click at [47, 185] on div "Only support for UCare CDN" at bounding box center [48, 181] width 80 height 9
click at [75, 255] on div "100 % % px" at bounding box center [48, 276] width 80 height 11
click at [68, 255] on input "100" at bounding box center [48, 276] width 80 height 11
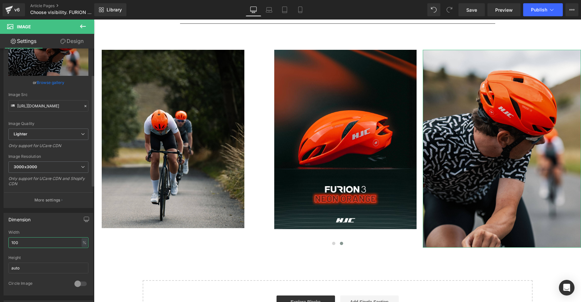
scroll to position [61, 0]
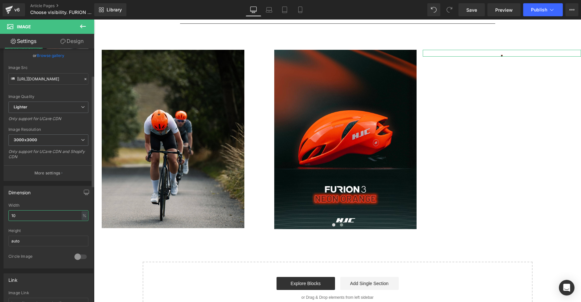
type input "100"
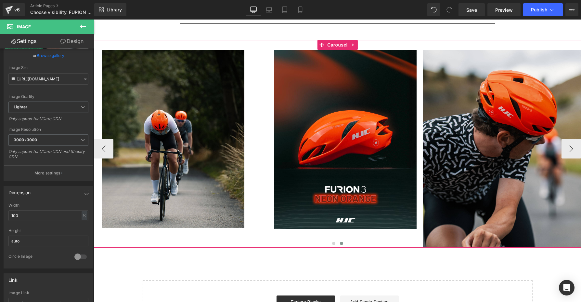
click at [423, 248] on div at bounding box center [337, 244] width 487 height 8
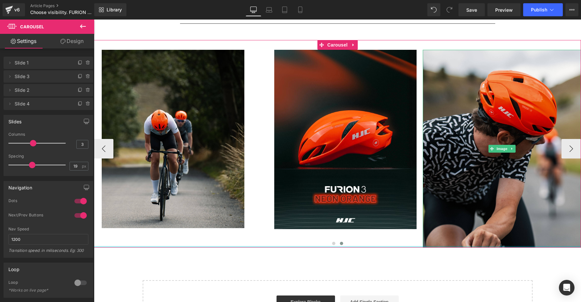
drag, startPoint x: 424, startPoint y: 246, endPoint x: 469, endPoint y: 46, distance: 205.4
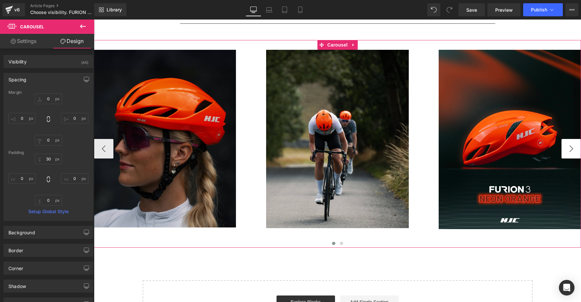
click at [576, 142] on button "›" at bounding box center [572, 149] width 20 height 20
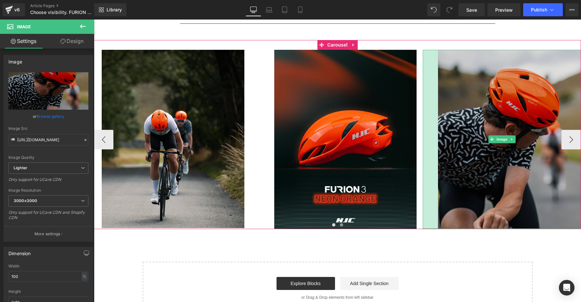
drag, startPoint x: 428, startPoint y: 54, endPoint x: 439, endPoint y: 60, distance: 12.2
click at [439, 60] on div "Image 47px" at bounding box center [502, 139] width 158 height 179
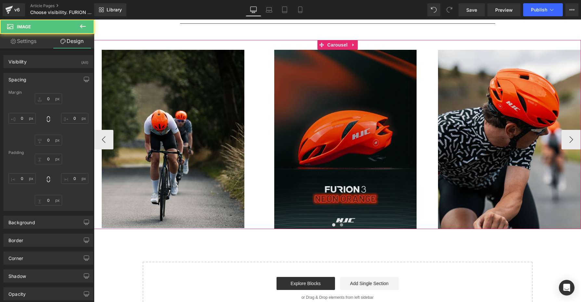
type input "0"
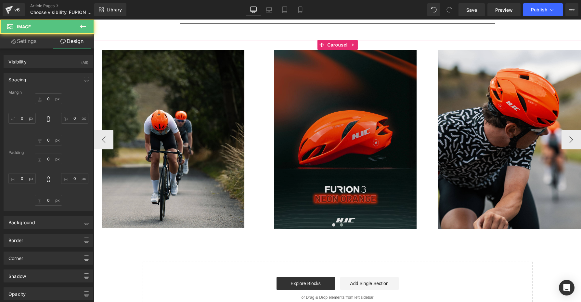
type input "0"
type input "47"
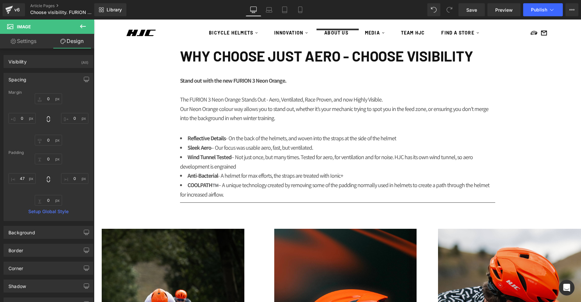
scroll to position [441, 0]
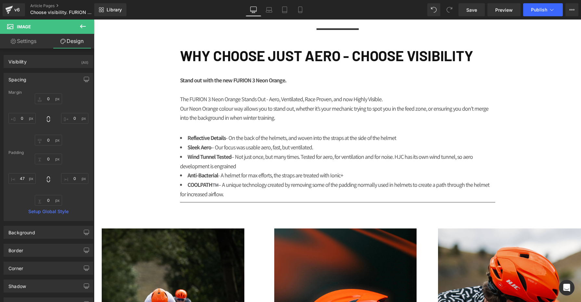
click at [223, 189] on li "COOLPATH™️ – A unique technology created by removing some of the padding normal…" at bounding box center [337, 189] width 315 height 19
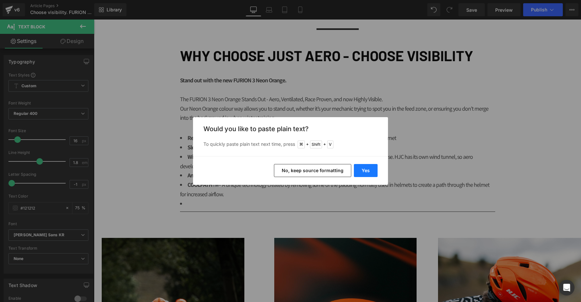
click at [364, 172] on button "Yes" at bounding box center [366, 170] width 24 height 13
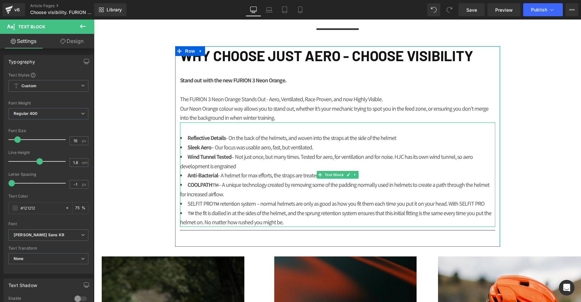
click at [185, 213] on li "™️ the fit is dialled in at the sides of the helmet, and the sprung retention s…" at bounding box center [337, 217] width 315 height 19
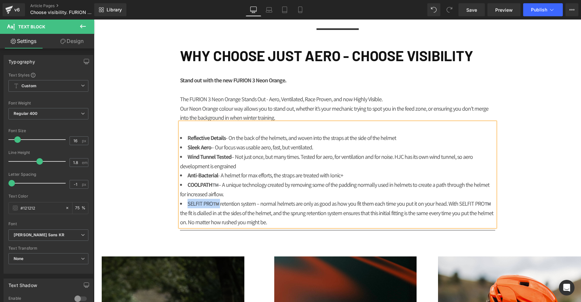
drag, startPoint x: 210, startPoint y: 204, endPoint x: 187, endPoint y: 205, distance: 22.5
click at [187, 205] on li "SELFIT PRO™️ retention system – normal helmets are only as good as how you fit …" at bounding box center [337, 213] width 315 height 28
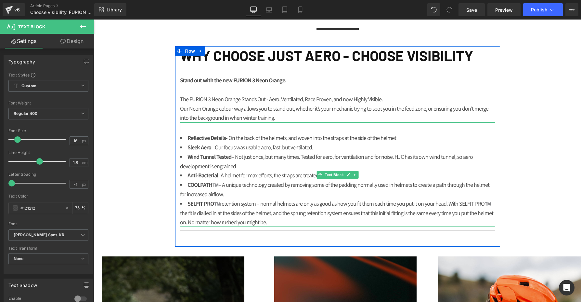
click at [280, 221] on li "SELFIT PRO™️ retention system – normal helmets are only as good as how you fit …" at bounding box center [337, 213] width 315 height 28
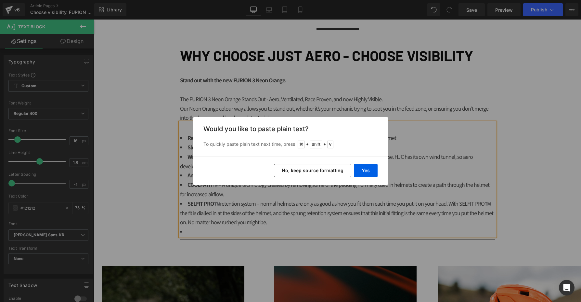
click at [365, 177] on div "Yes No, keep source formatting" at bounding box center [290, 170] width 195 height 29
click at [365, 170] on button "Yes" at bounding box center [366, 170] width 24 height 13
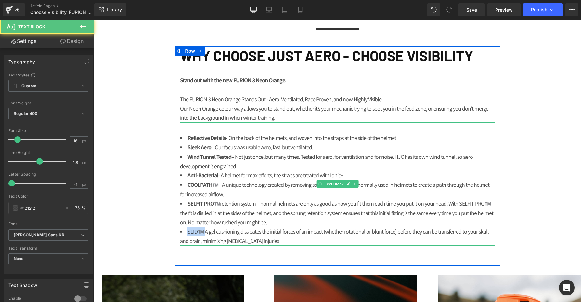
drag, startPoint x: 196, startPoint y: 231, endPoint x: 188, endPoint y: 231, distance: 8.5
click at [188, 231] on li "SLID™️ A gel cushioning dissipates the initial forces of an impact (whether rot…" at bounding box center [337, 236] width 315 height 19
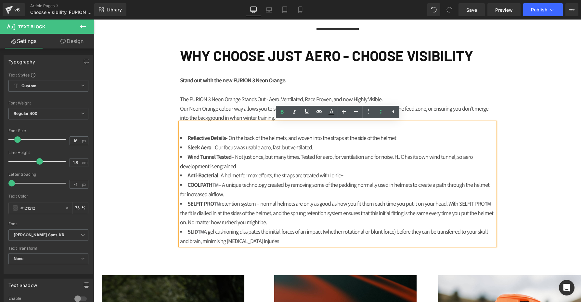
click at [262, 241] on li "SLID™️ A gel cushioning dissipates the initial forces of an impact (whether rot…" at bounding box center [337, 236] width 315 height 19
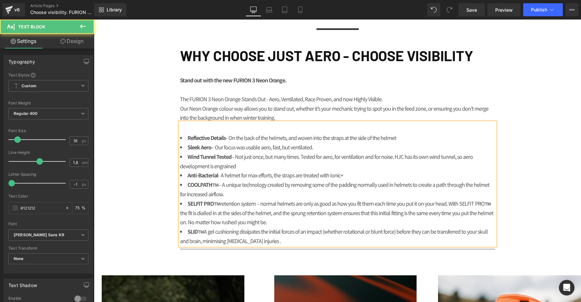
click at [206, 232] on li "SLID™️ A gel cushioning dissipates the initial forces of an impact (whether rot…" at bounding box center [337, 236] width 315 height 19
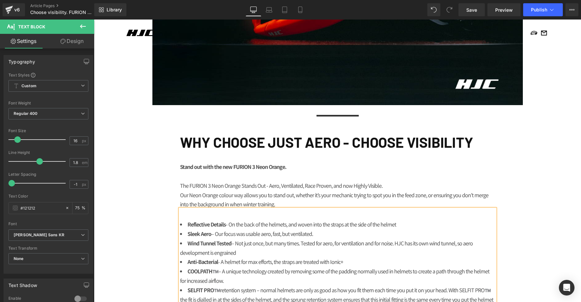
scroll to position [349, 0]
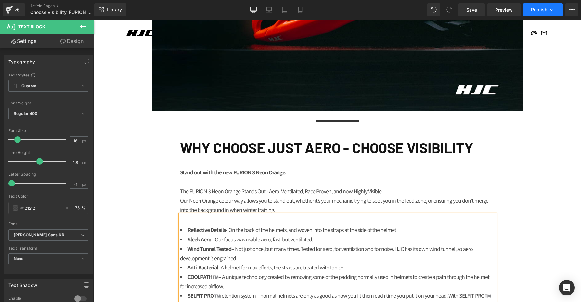
click at [551, 11] on icon at bounding box center [552, 10] width 7 height 7
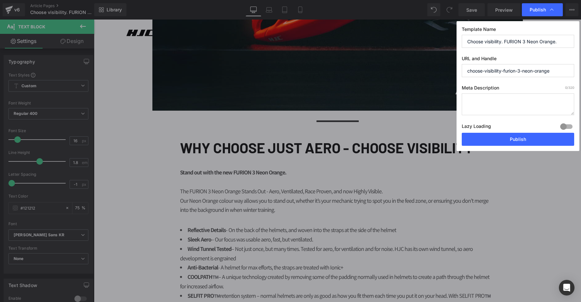
click at [538, 37] on input "Choose visibility. FURION 3 Neon Orange." at bounding box center [518, 41] width 112 height 13
paste input "[PERSON_NAME] VISIBILITY. FURION 3 NEON ORANGE"
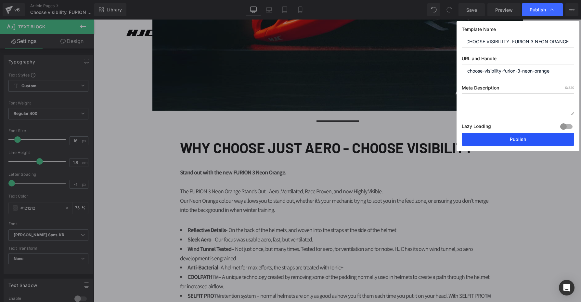
type input "CHOOSE VISIBILITY. FURION 3 NEON ORANGE."
click at [526, 136] on button "Publish" at bounding box center [518, 139] width 112 height 13
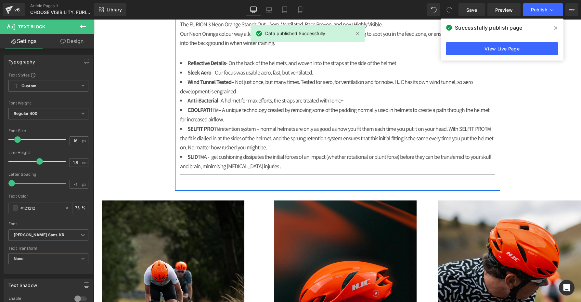
scroll to position [517, 0]
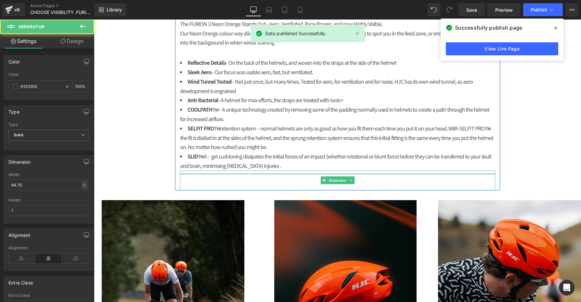
click at [363, 176] on hr at bounding box center [337, 182] width 315 height 17
click at [354, 178] on link at bounding box center [351, 180] width 7 height 8
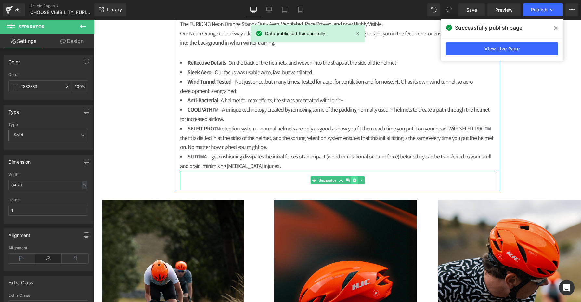
click at [355, 178] on icon at bounding box center [355, 180] width 4 height 4
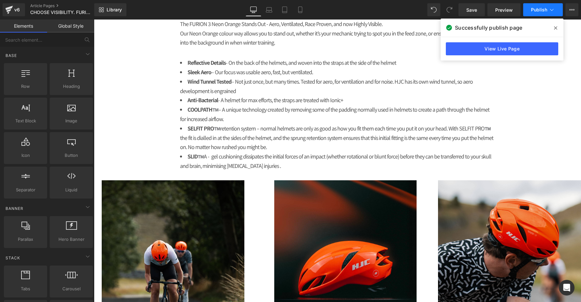
click at [534, 12] on span "Publish" at bounding box center [539, 9] width 16 height 5
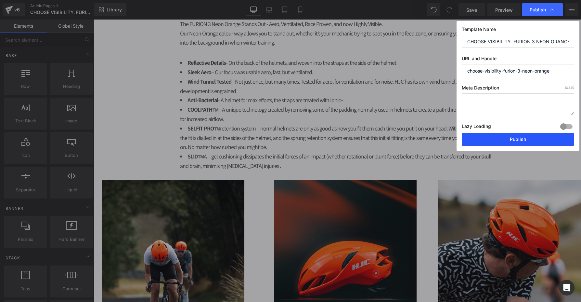
click at [533, 133] on button "Publish" at bounding box center [518, 139] width 112 height 13
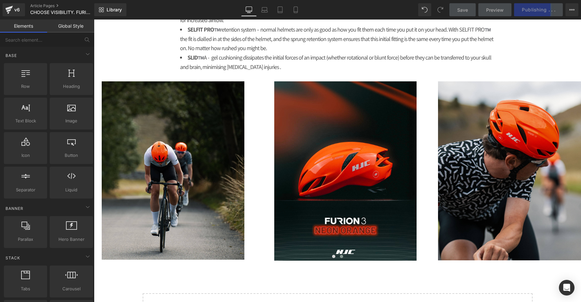
scroll to position [637, 0]
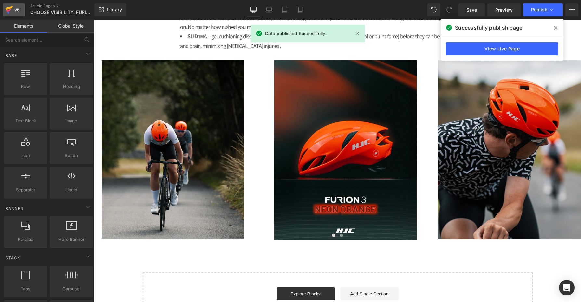
click at [6, 8] on icon at bounding box center [9, 8] width 7 height 4
